Goal: Information Seeking & Learning: Learn about a topic

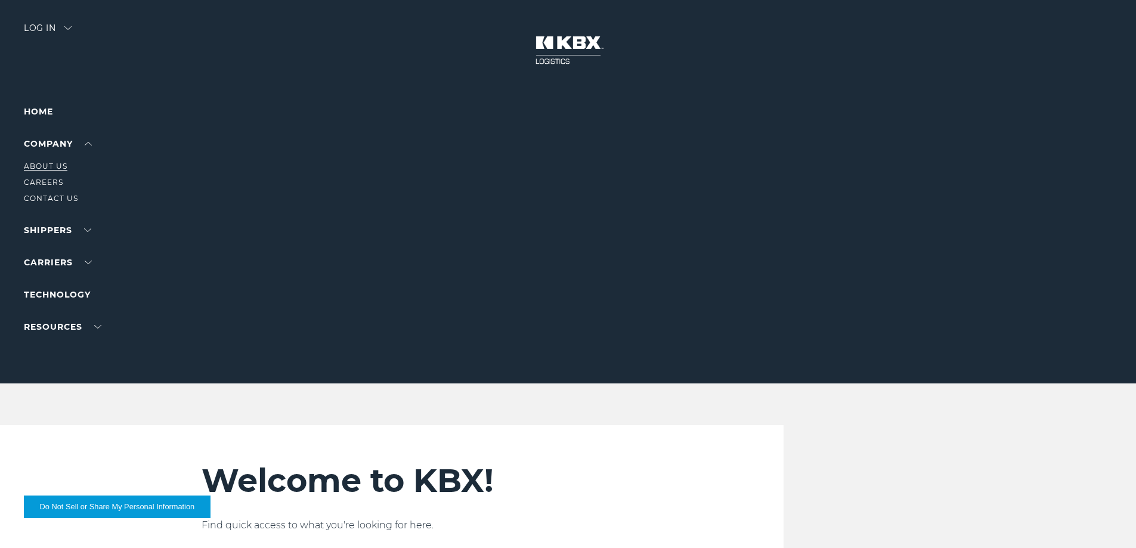
click at [52, 163] on link "About Us" at bounding box center [46, 166] width 44 height 9
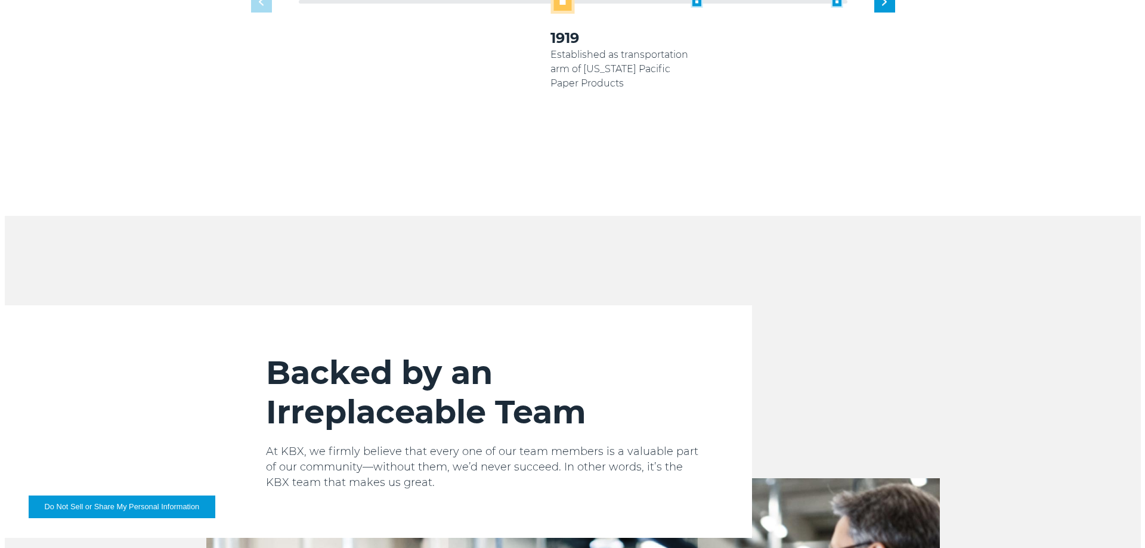
scroll to position [945, 0]
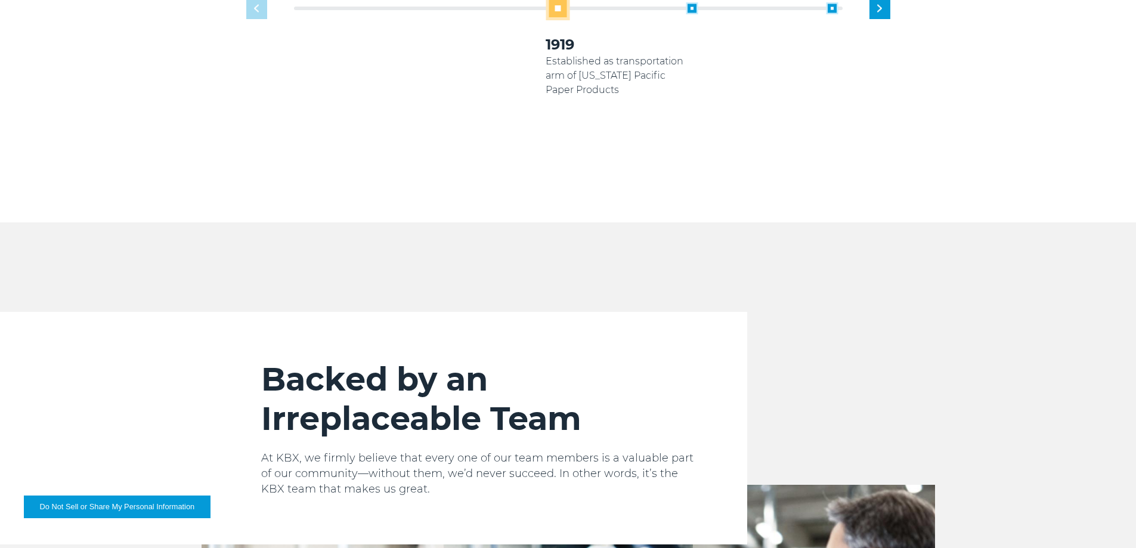
click at [132, 508] on button "Do Not Sell or Share My Personal Information" at bounding box center [117, 506] width 187 height 23
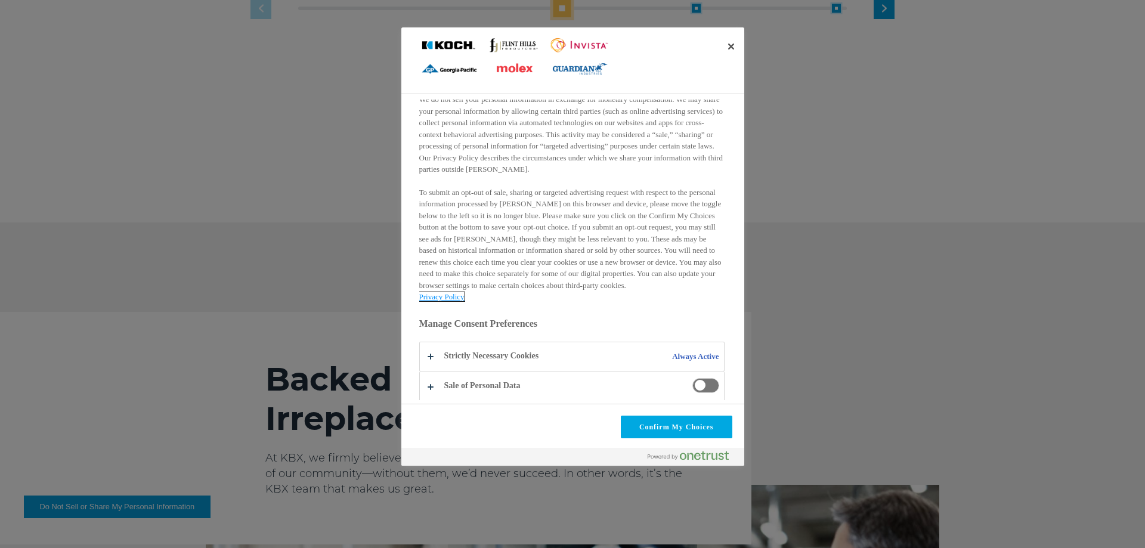
scroll to position [130, 0]
click at [693, 382] on span "Do Not Sell or Share My Personal Information and Opt Out of Targeted Advertising" at bounding box center [705, 383] width 27 height 15
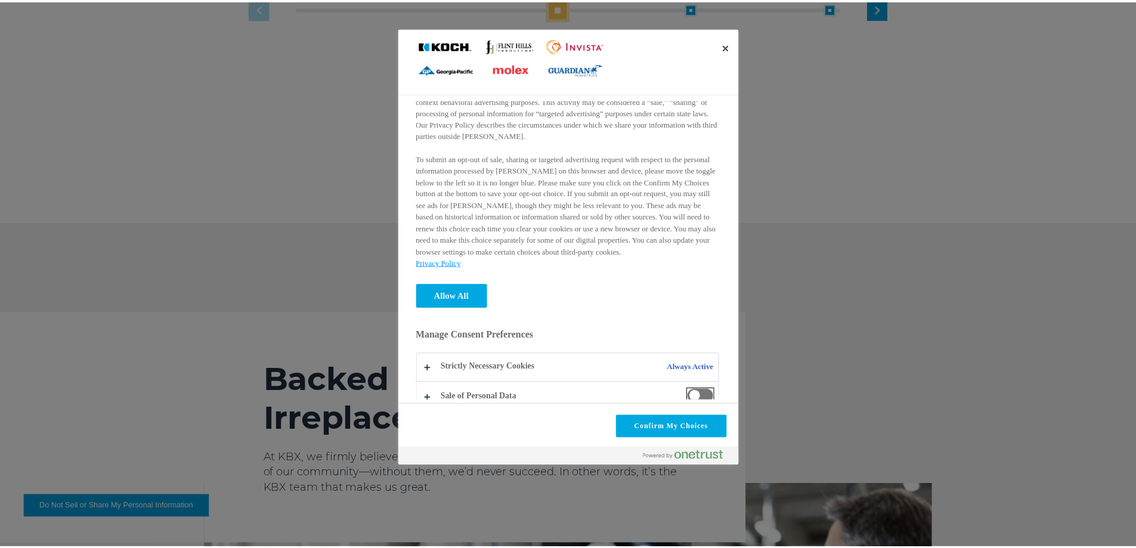
scroll to position [175, 0]
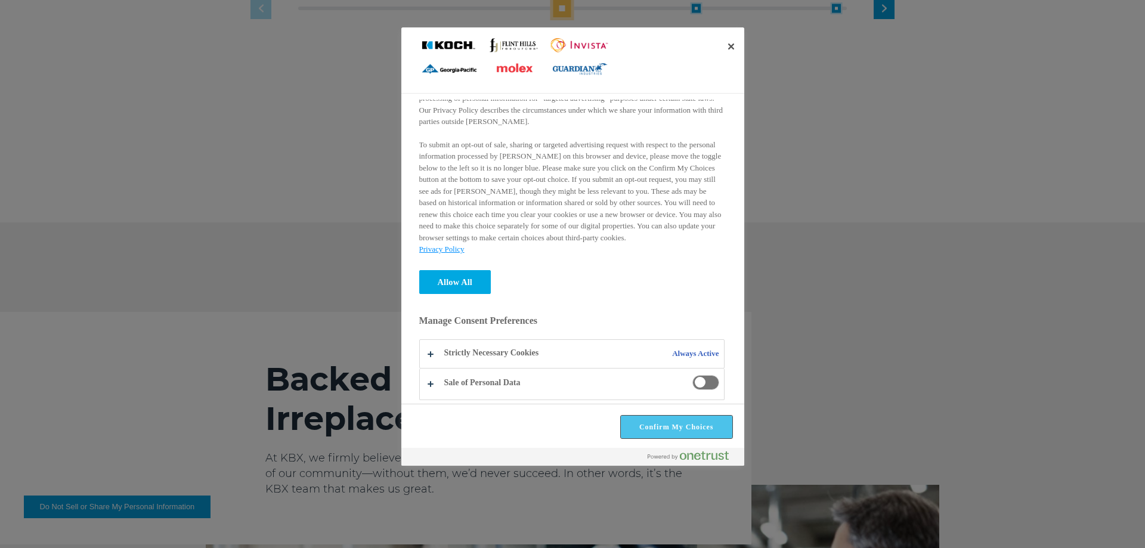
click at [674, 423] on button "Confirm My Choices" at bounding box center [676, 427] width 111 height 23
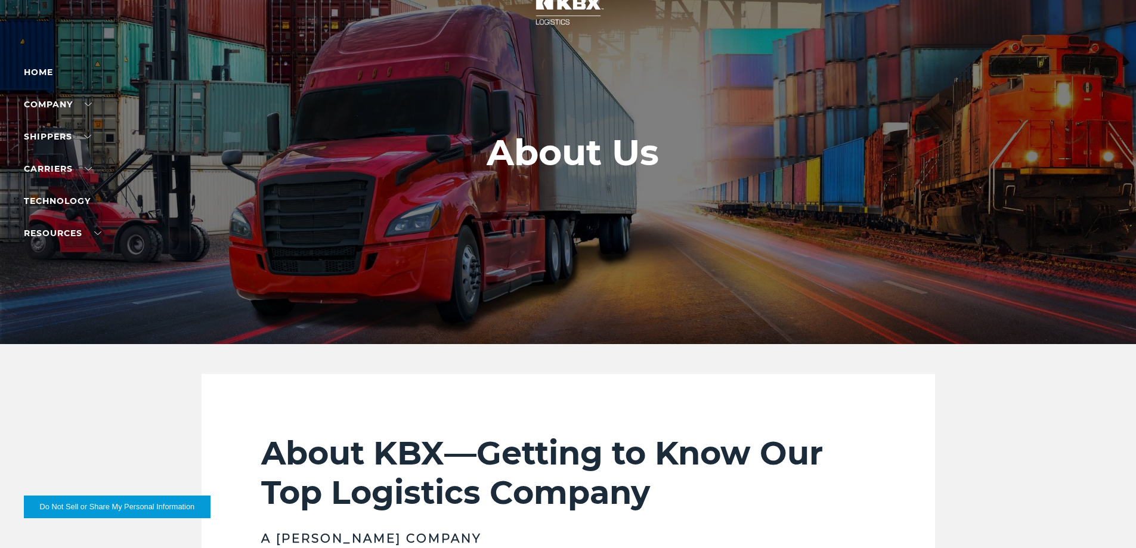
scroll to position [0, 0]
